Goal: Task Accomplishment & Management: Complete application form

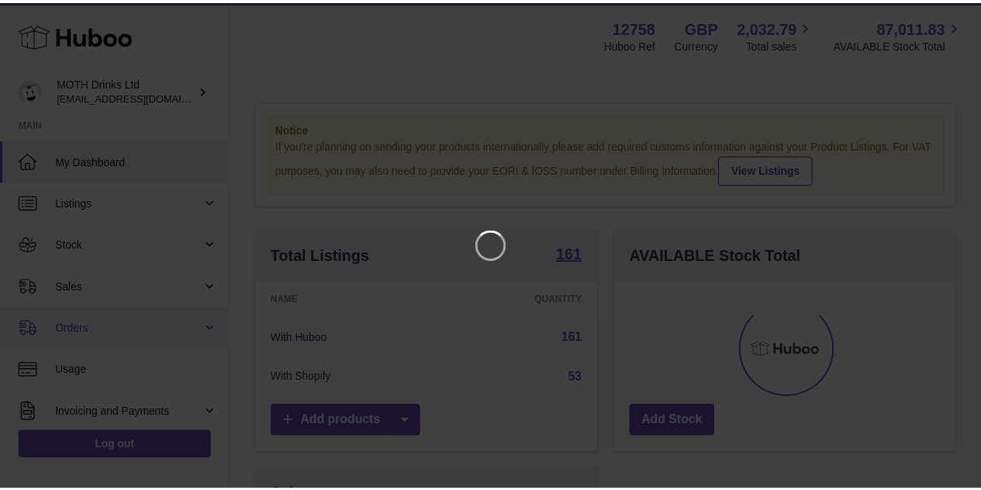
scroll to position [242, 346]
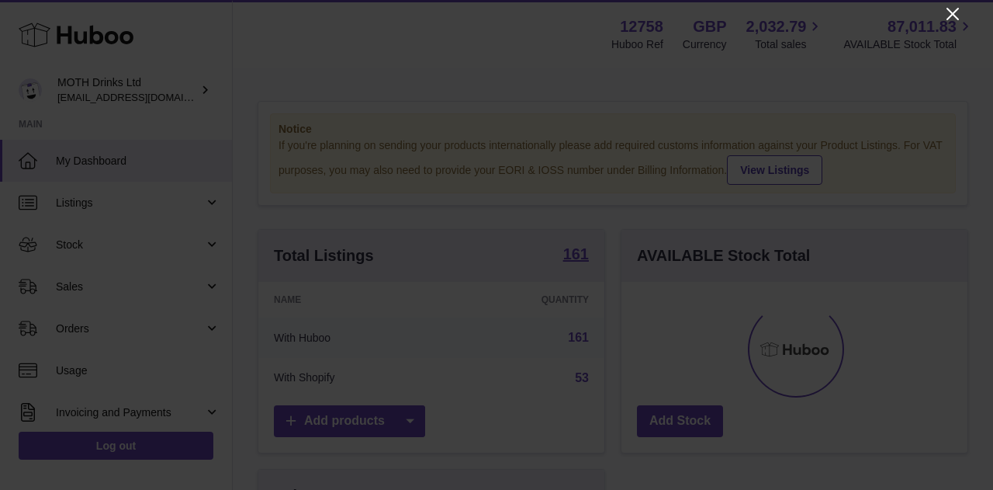
click at [947, 16] on icon "Close" at bounding box center [952, 14] width 19 height 19
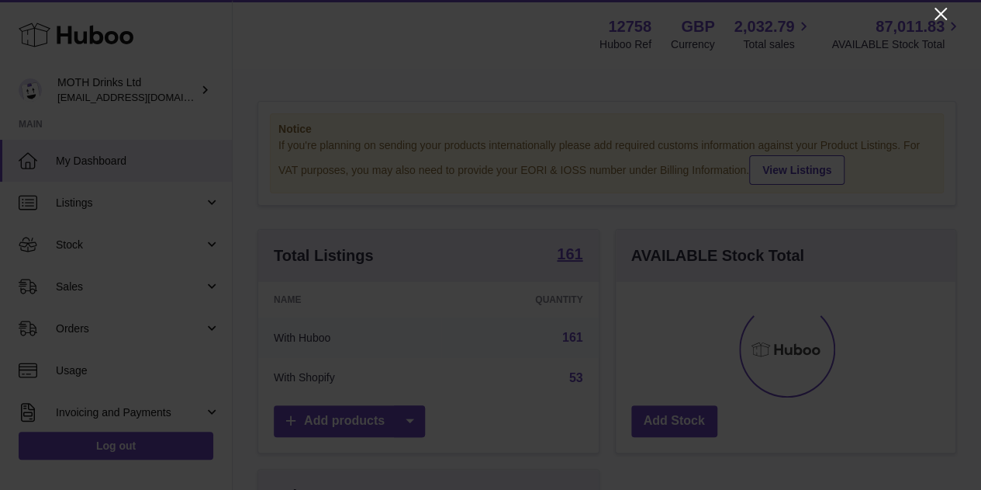
scroll to position [775535, 775436]
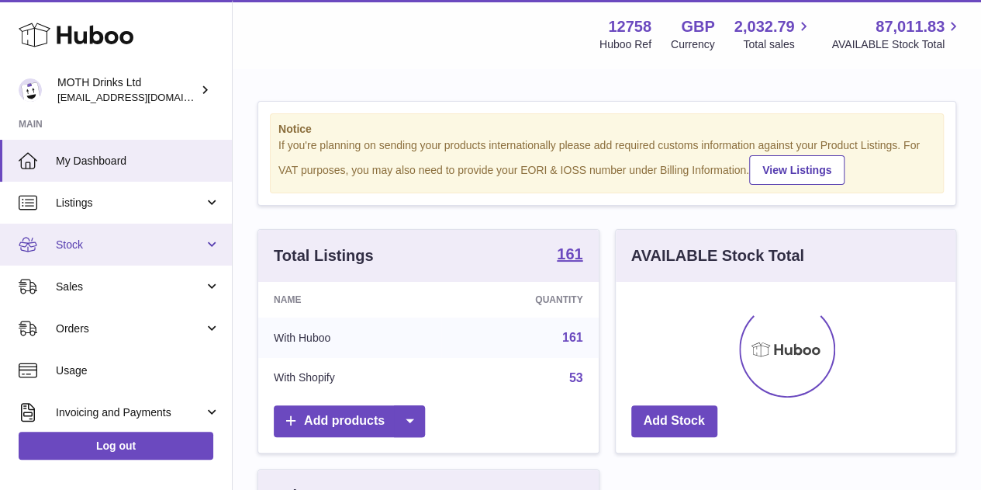
click at [106, 246] on span "Stock" at bounding box center [130, 244] width 148 height 15
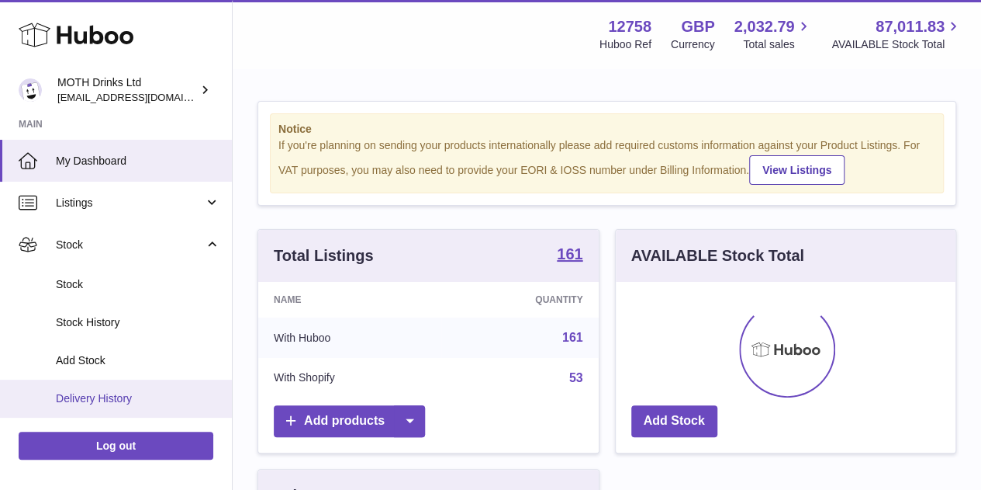
scroll to position [39, 0]
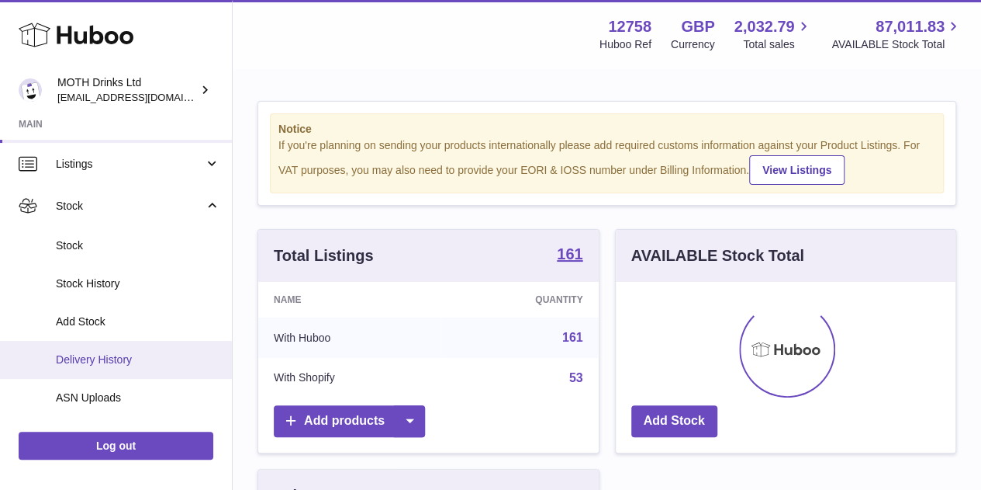
click at [124, 349] on link "Delivery History" at bounding box center [116, 360] width 232 height 38
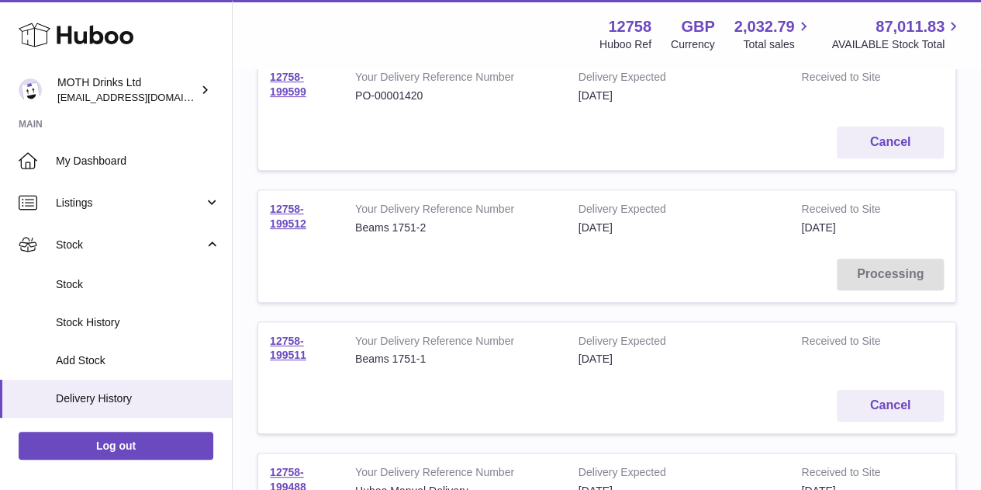
scroll to position [224, 0]
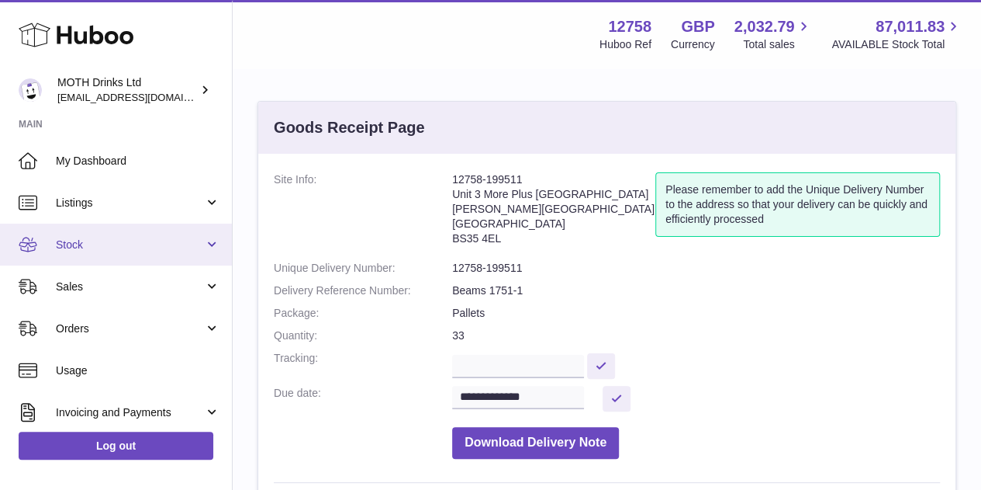
click at [124, 240] on span "Stock" at bounding box center [130, 244] width 148 height 15
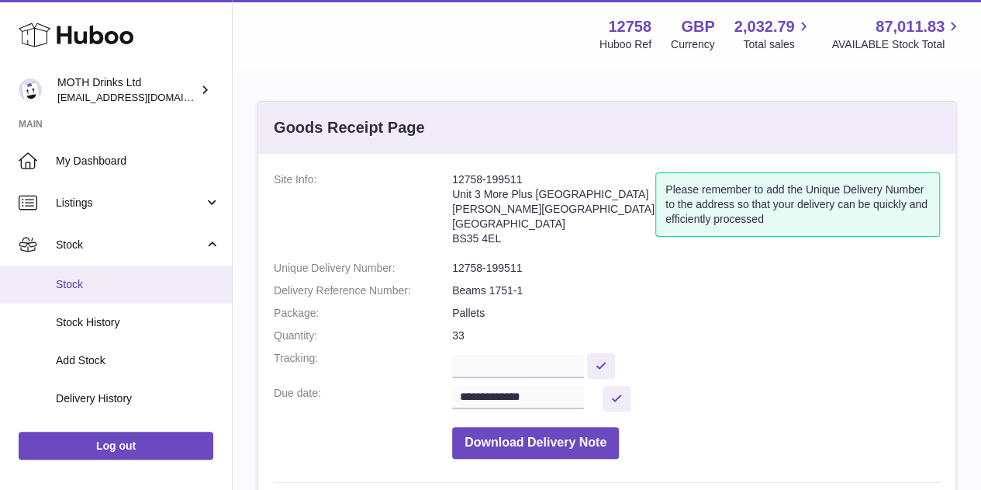
click at [119, 292] on link "Stock" at bounding box center [116, 284] width 232 height 38
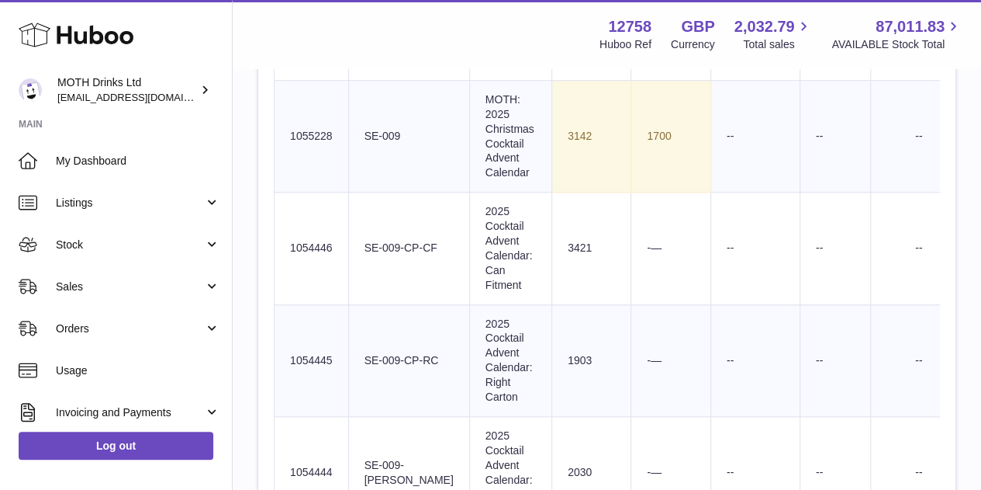
scroll to position [664, 0]
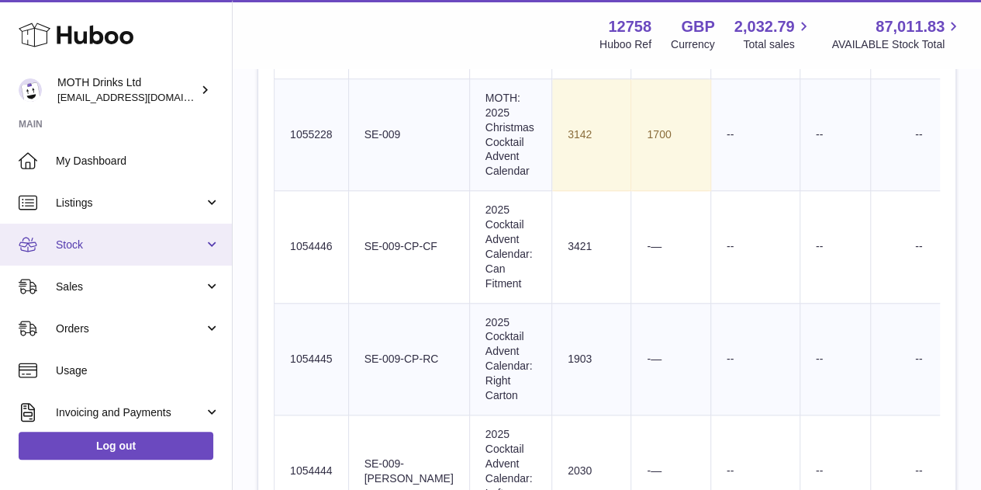
click at [132, 252] on link "Stock" at bounding box center [116, 244] width 232 height 42
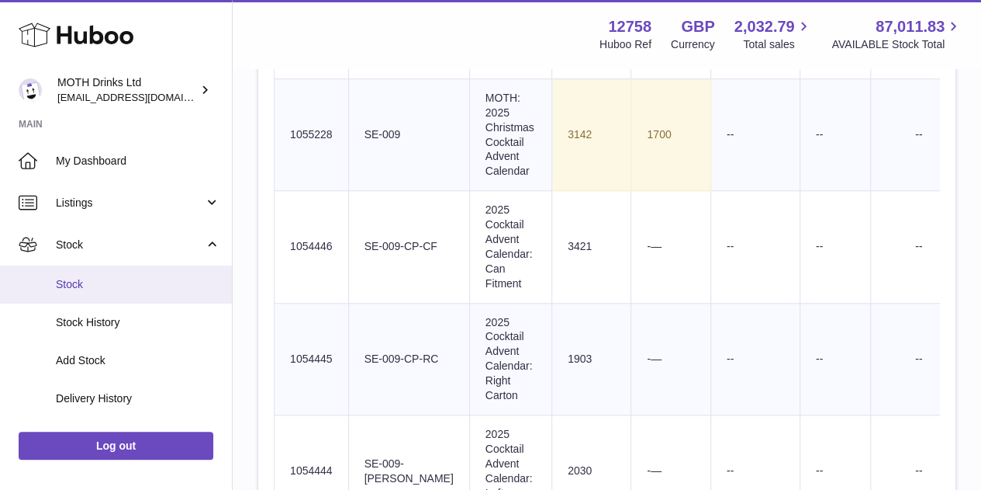
click at [124, 289] on span "Stock" at bounding box center [138, 284] width 164 height 15
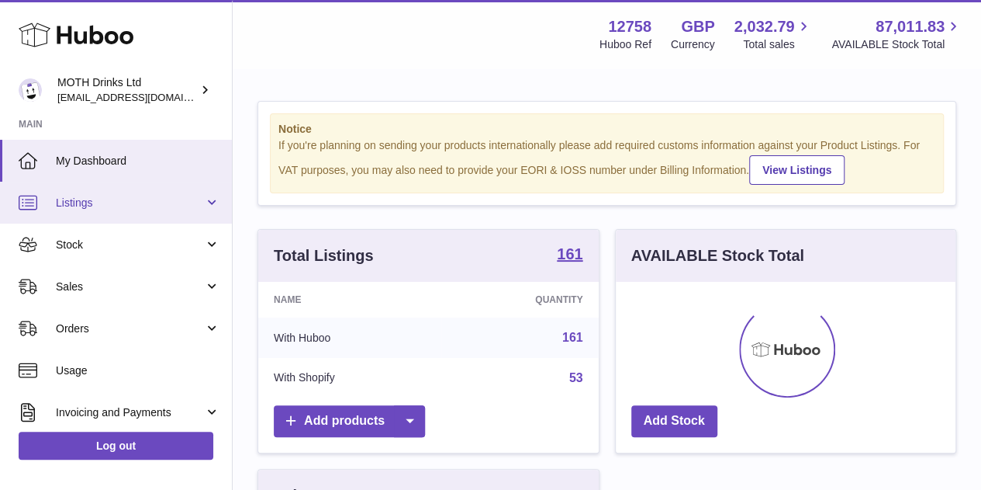
scroll to position [775535, 775436]
click at [116, 203] on span "Listings" at bounding box center [130, 202] width 148 height 15
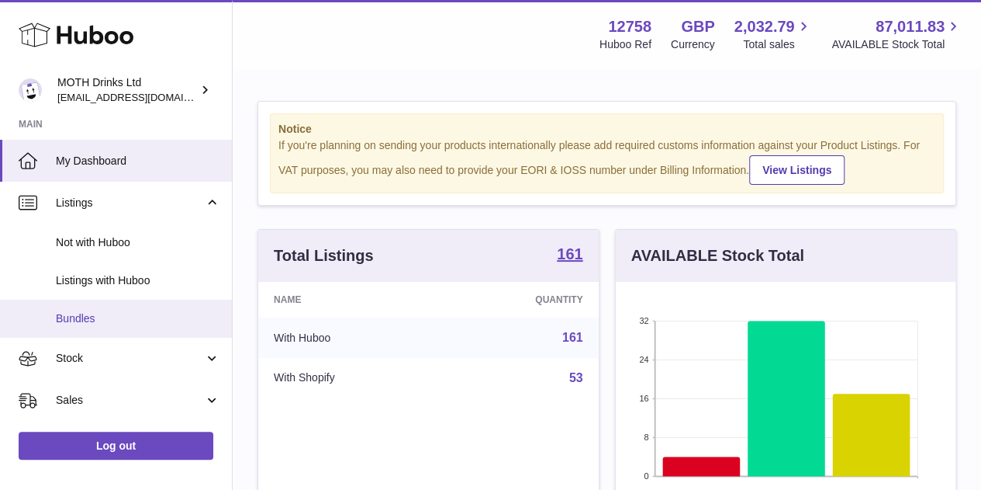
click at [119, 320] on span "Bundles" at bounding box center [138, 318] width 164 height 15
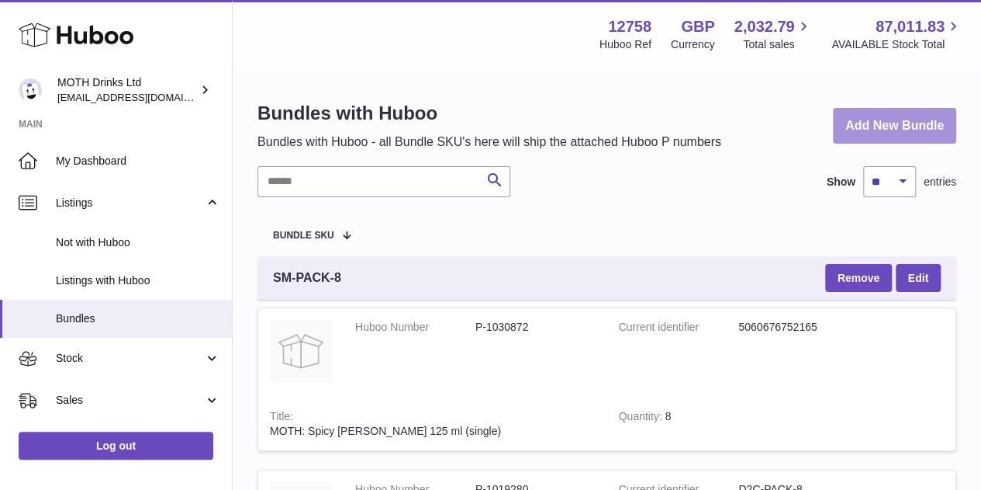
click at [856, 135] on link "Add New Bundle" at bounding box center [894, 126] width 123 height 36
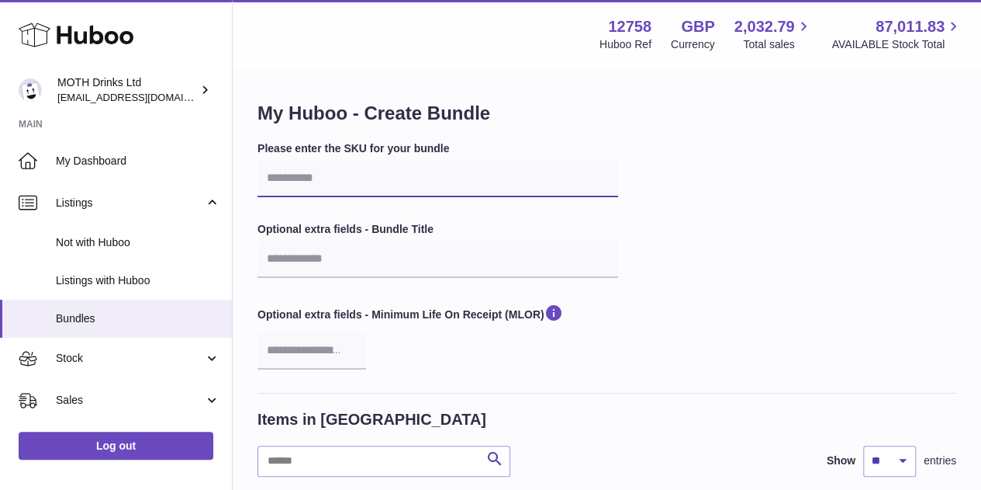
click at [346, 171] on input "text" at bounding box center [438, 178] width 361 height 37
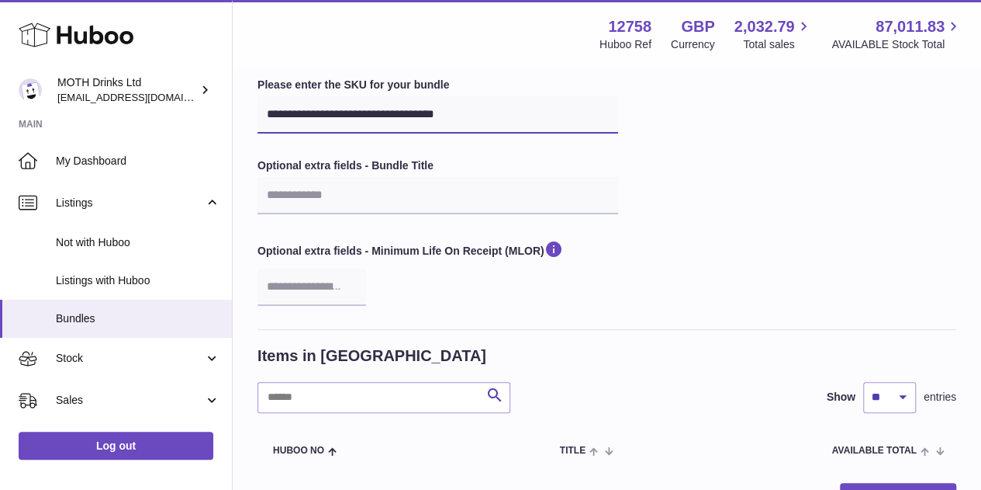
scroll to position [65, 0]
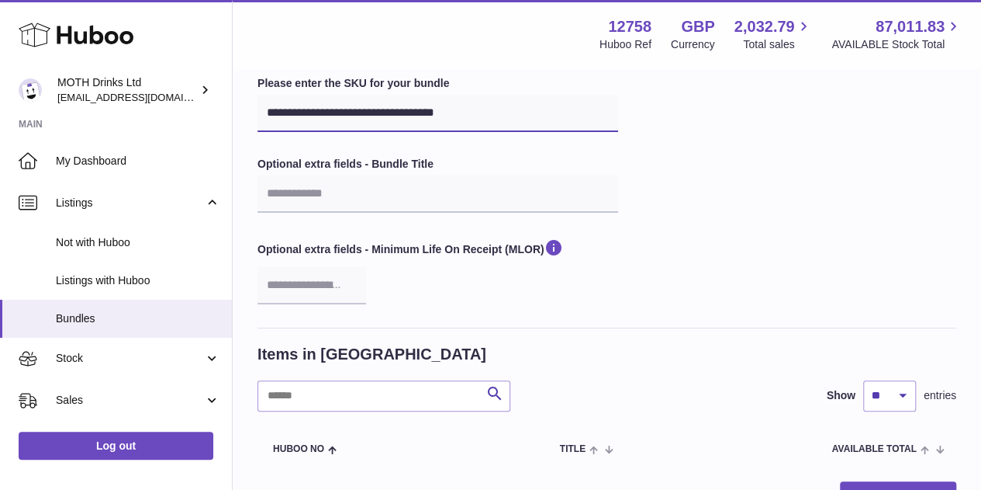
drag, startPoint x: 506, startPoint y: 115, endPoint x: 209, endPoint y: 114, distance: 296.3
type input "**********"
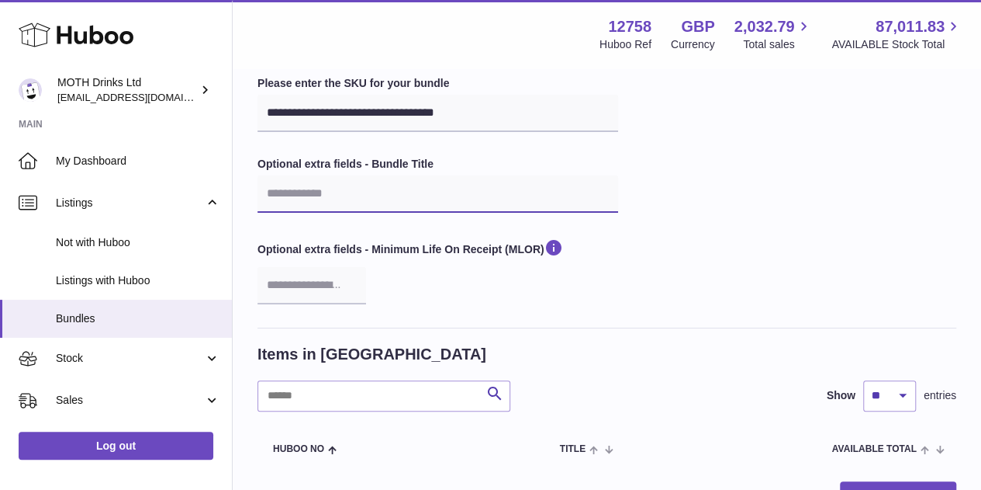
paste input "**********"
type input "**********"
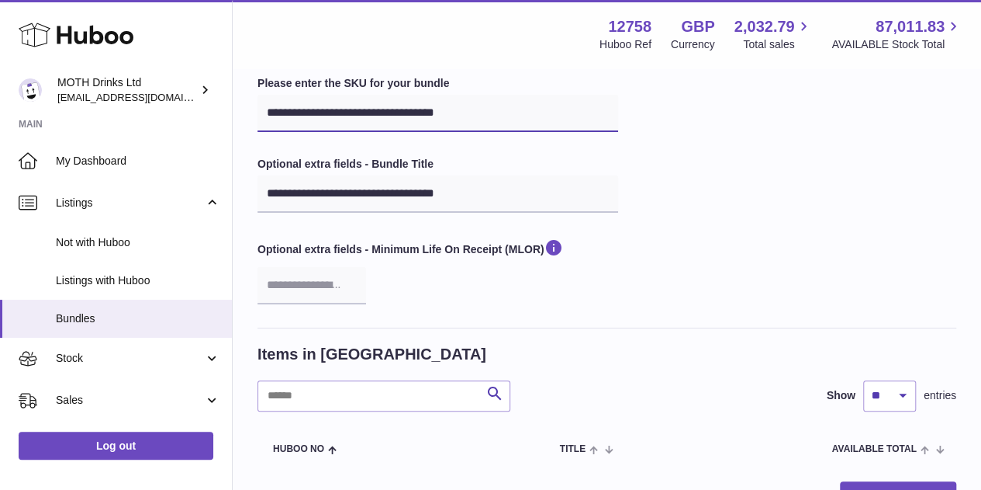
drag, startPoint x: 518, startPoint y: 108, endPoint x: 244, endPoint y: 91, distance: 274.4
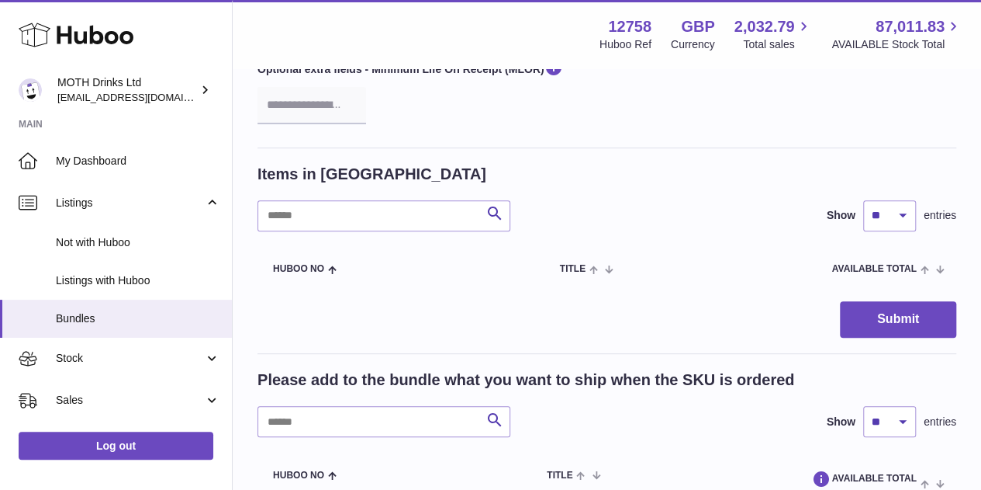
scroll to position [247, 0]
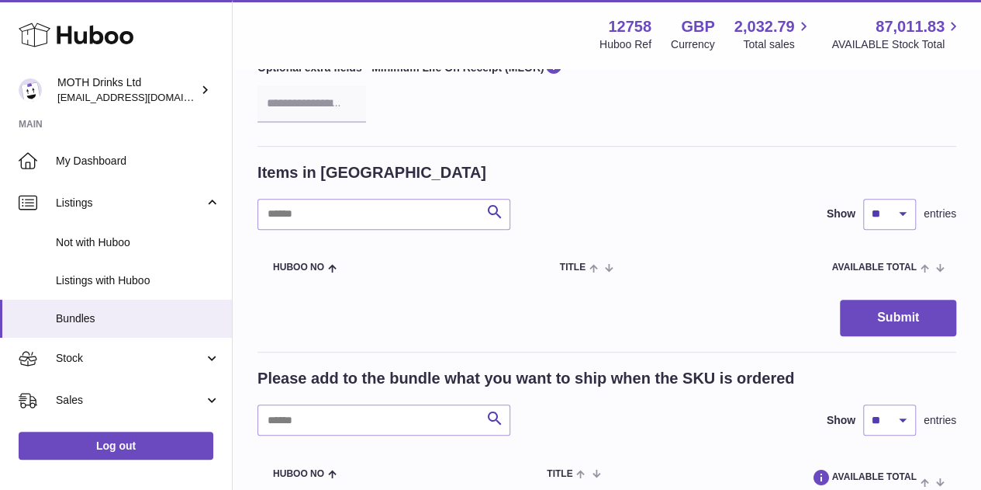
type input "**********"
click at [352, 424] on input "text" at bounding box center [384, 419] width 253 height 31
type input "**********"
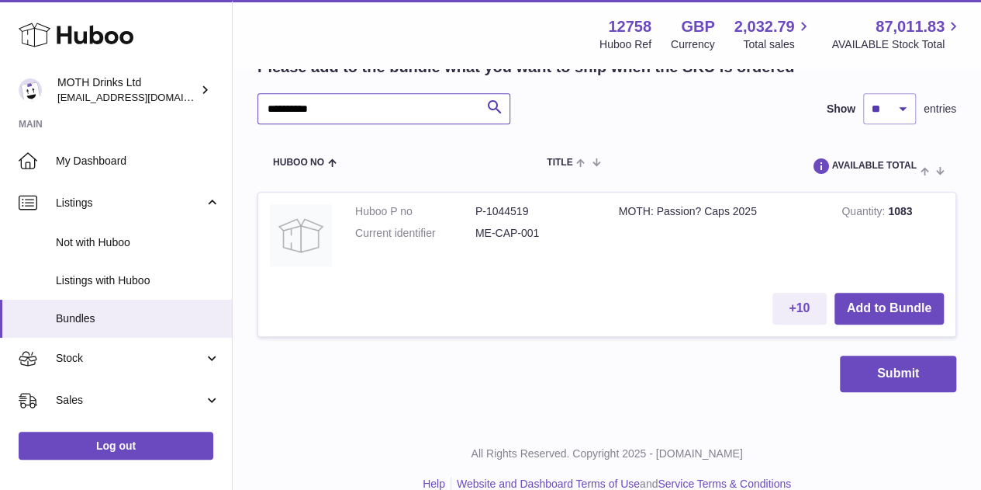
scroll to position [559, 0]
click at [883, 310] on button "Add to Bundle" at bounding box center [889, 308] width 109 height 32
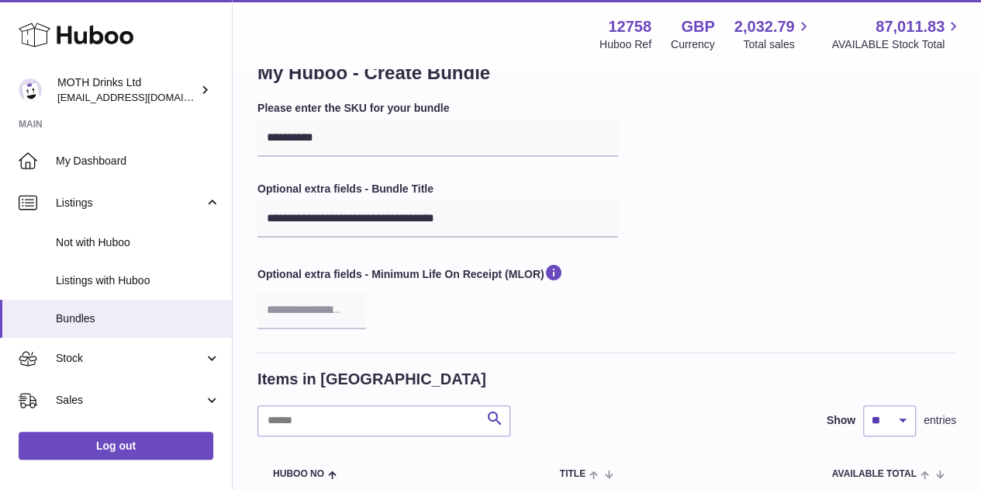
scroll to position [10, 0]
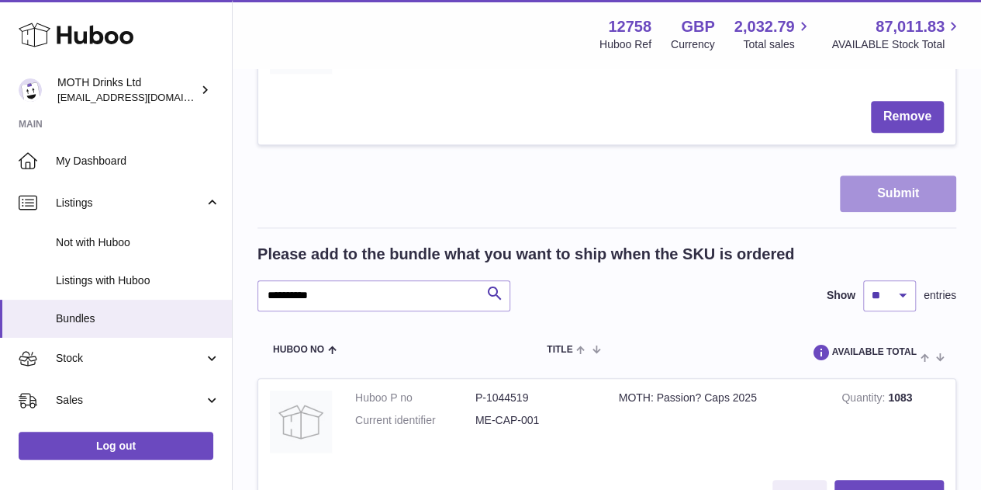
click at [892, 180] on button "Submit" at bounding box center [898, 193] width 116 height 36
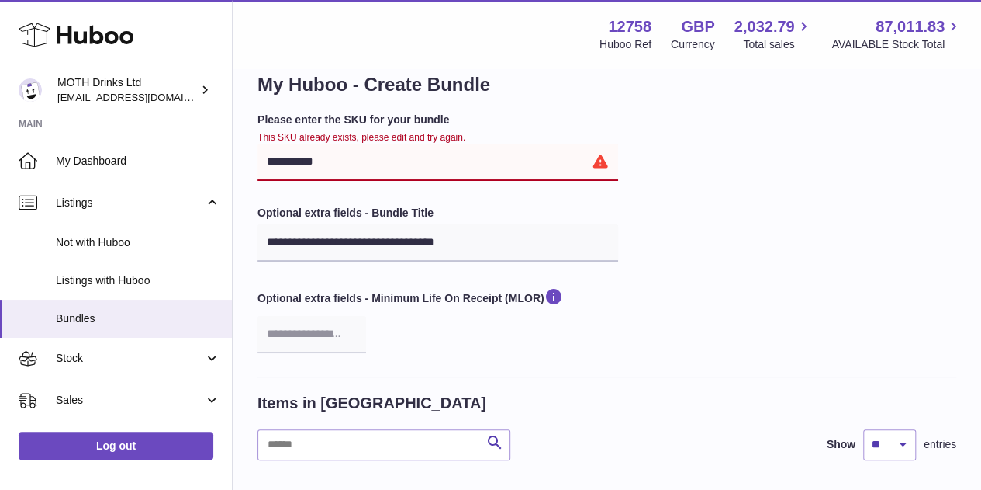
scroll to position [30, 0]
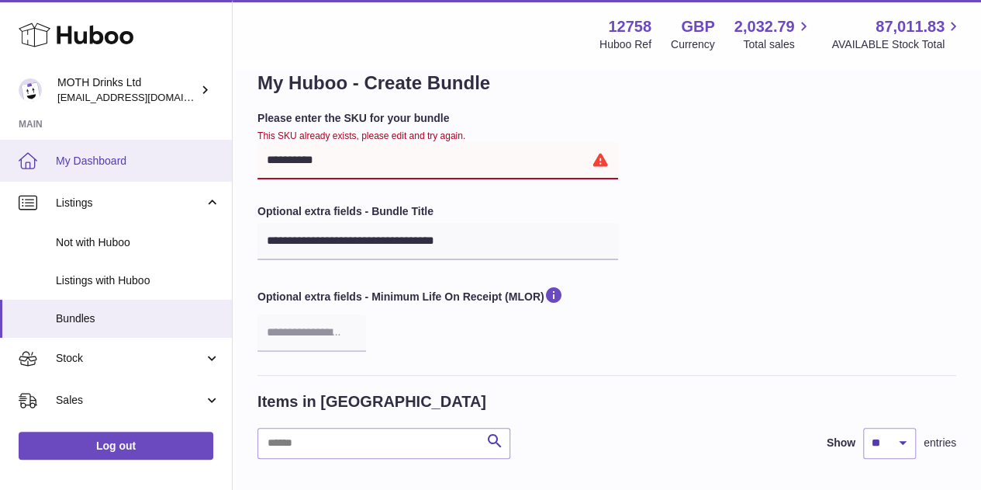
drag, startPoint x: 464, startPoint y: 160, endPoint x: 209, endPoint y: 153, distance: 255.3
click at [209, 154] on span "My Dashboard" at bounding box center [138, 161] width 164 height 15
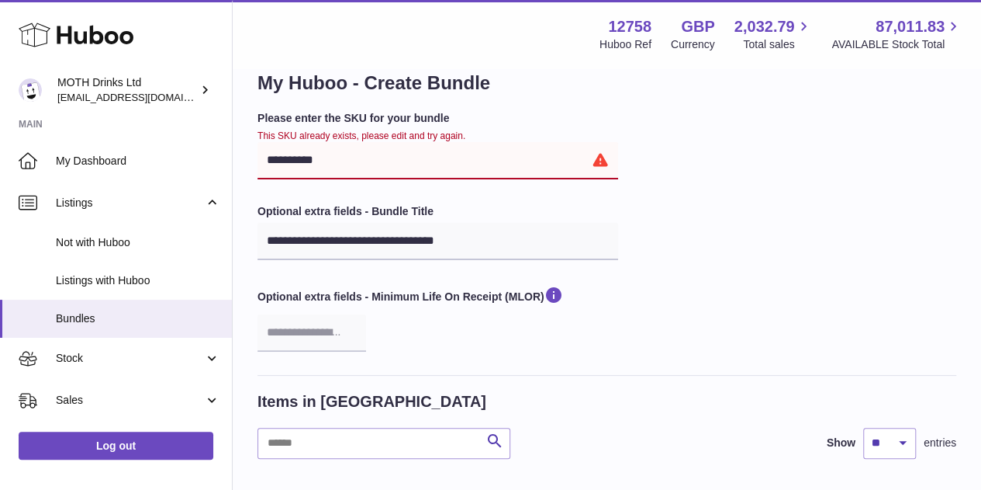
click at [405, 148] on input "**********" at bounding box center [438, 160] width 361 height 37
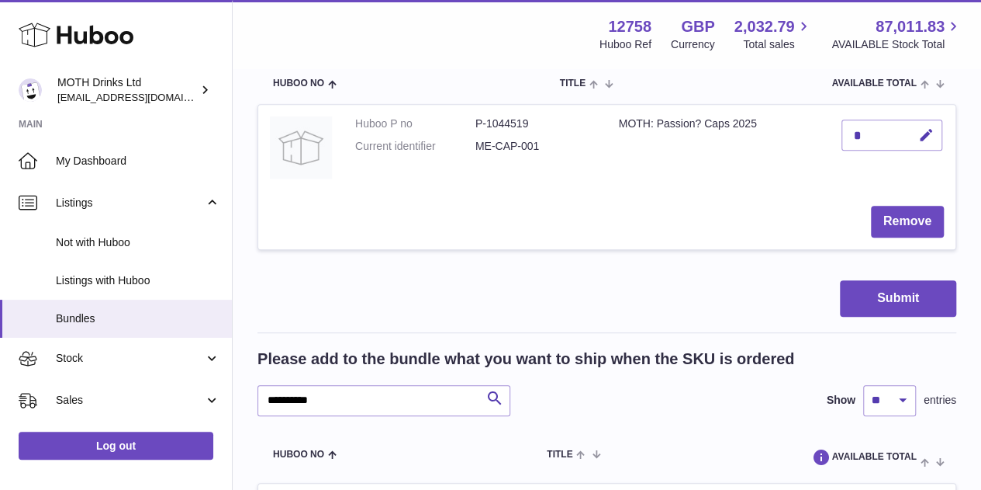
scroll to position [449, 0]
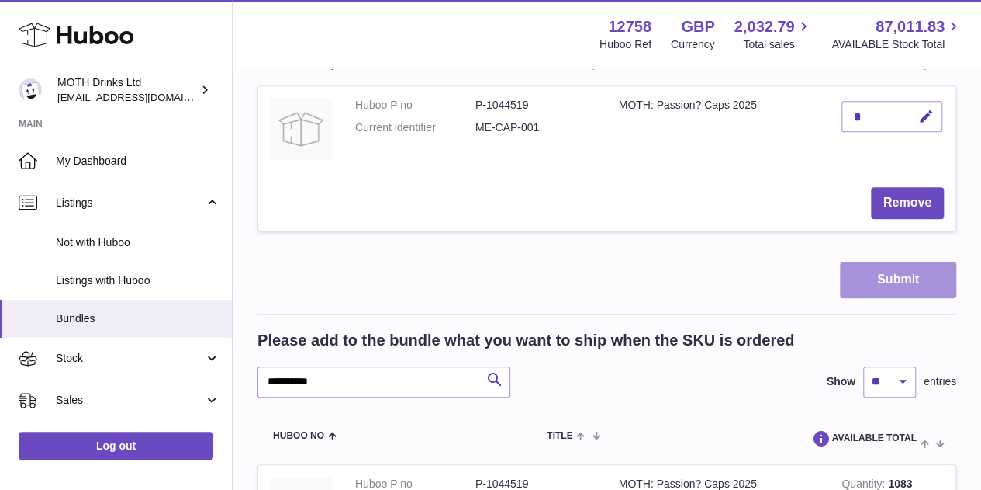
type input "**********"
click at [936, 265] on button "Submit" at bounding box center [898, 279] width 116 height 36
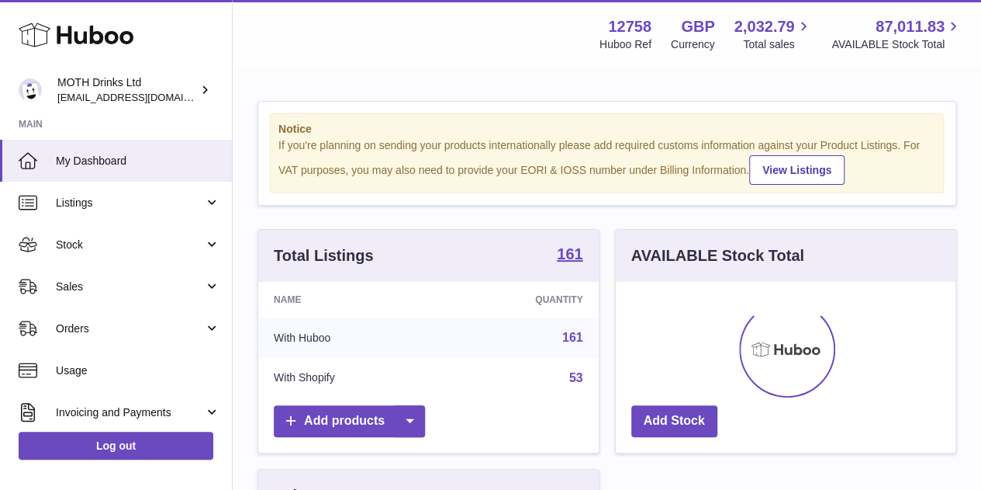
scroll to position [242, 340]
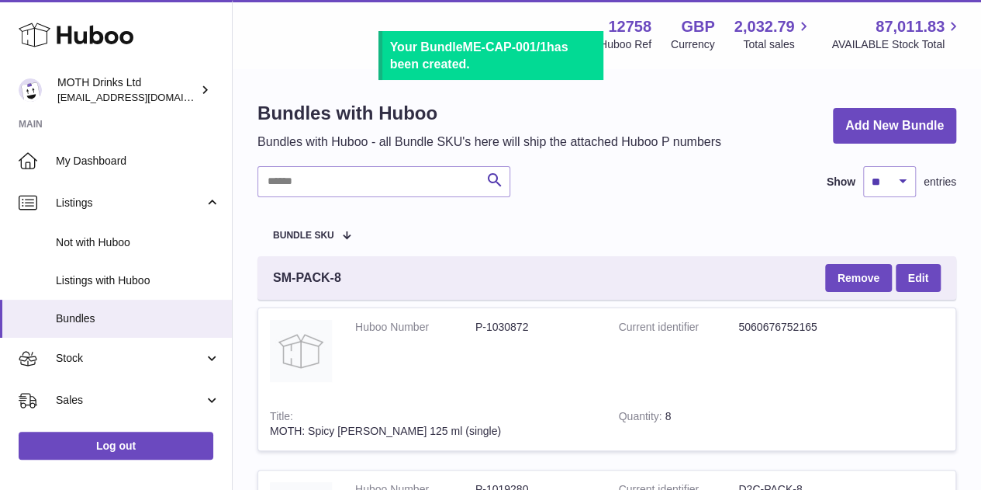
click at [467, 47] on b "ME-CAP-001/1" at bounding box center [504, 46] width 84 height 13
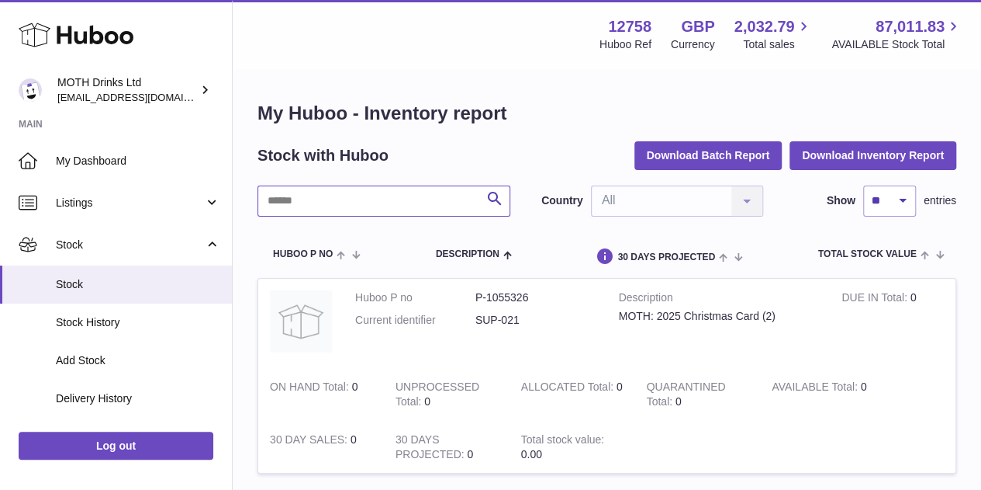
click at [327, 208] on input "text" at bounding box center [384, 200] width 253 height 31
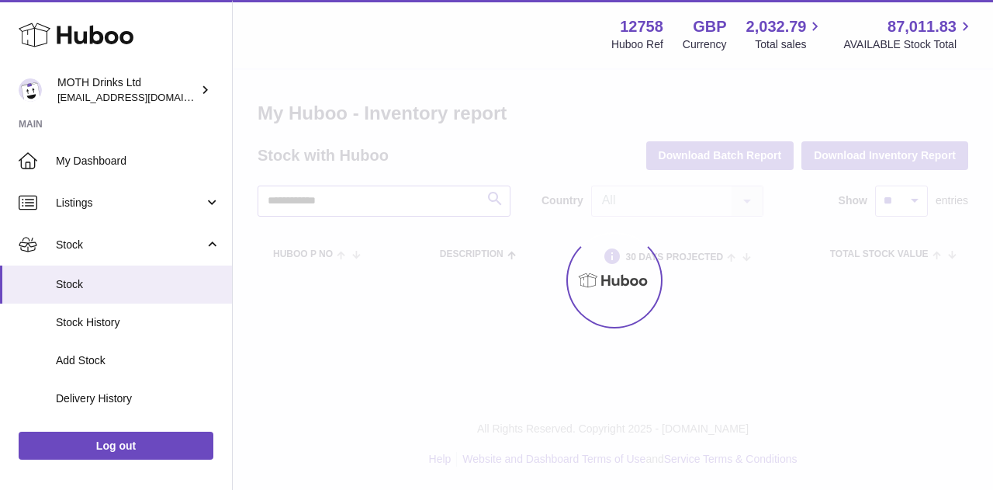
type input "**********"
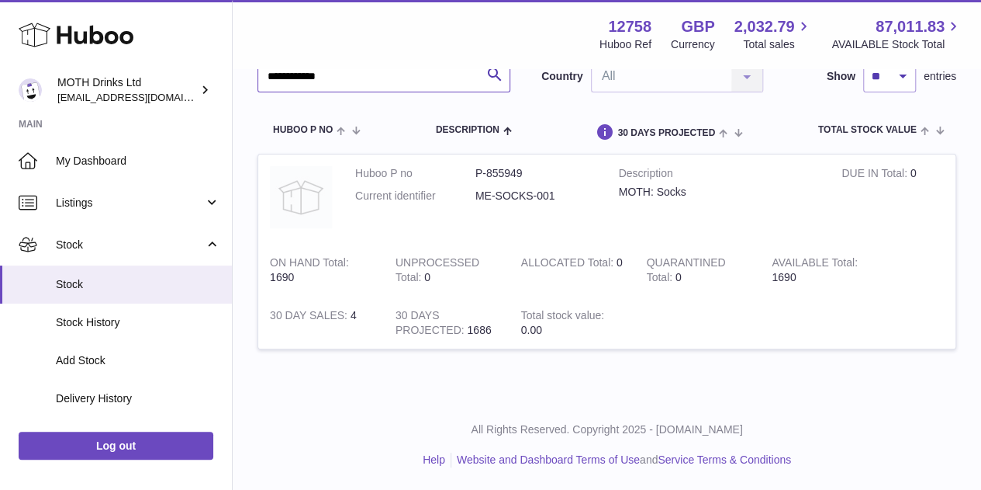
scroll to position [81, 0]
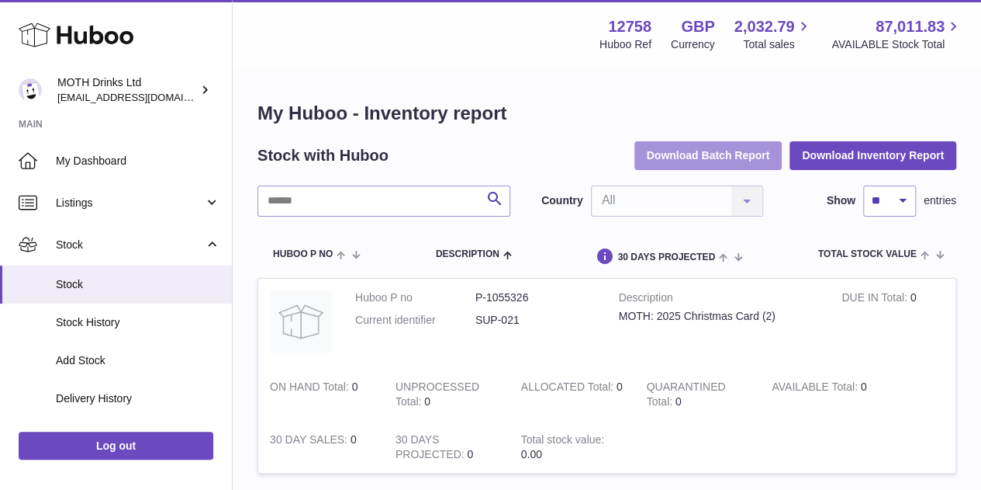
click at [742, 164] on button "Download Batch Report" at bounding box center [709, 155] width 148 height 28
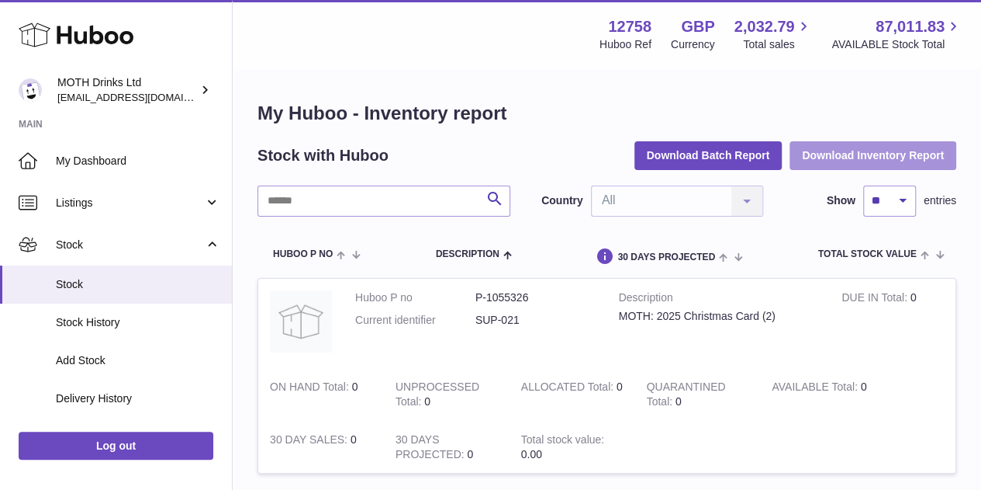
click at [822, 145] on button "Download Inventory Report" at bounding box center [873, 155] width 167 height 28
